Goal: Task Accomplishment & Management: Use online tool/utility

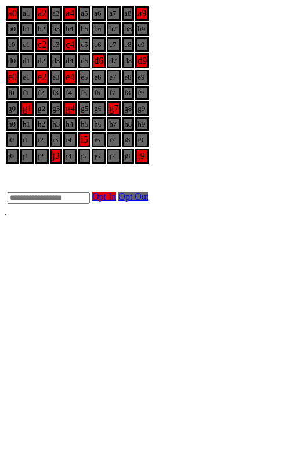
click at [90, 204] on input "text" at bounding box center [49, 198] width 82 height 12
type input "**"
click at [148, 201] on link "Opt Out" at bounding box center [133, 196] width 30 height 10
